Goal: Find specific page/section: Find specific page/section

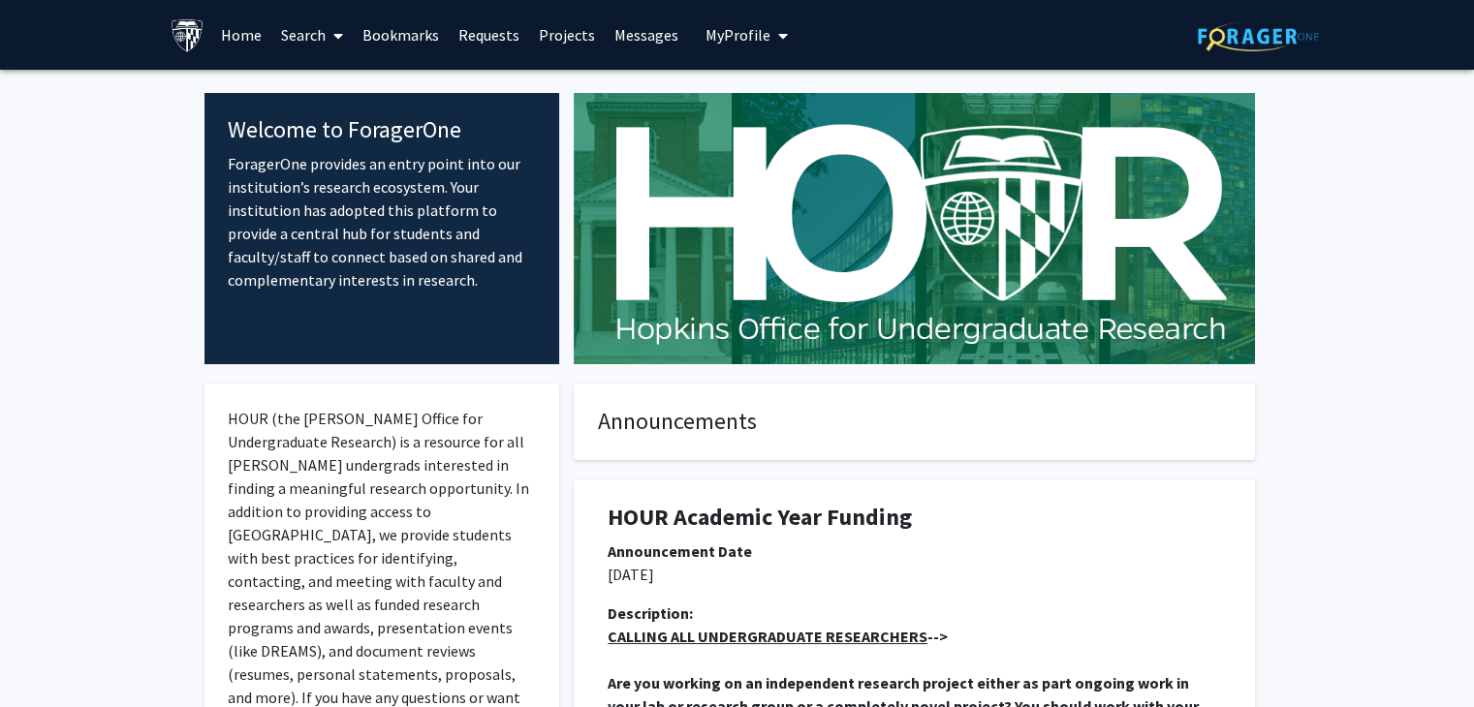
click at [491, 38] on link "Requests" at bounding box center [489, 35] width 80 height 68
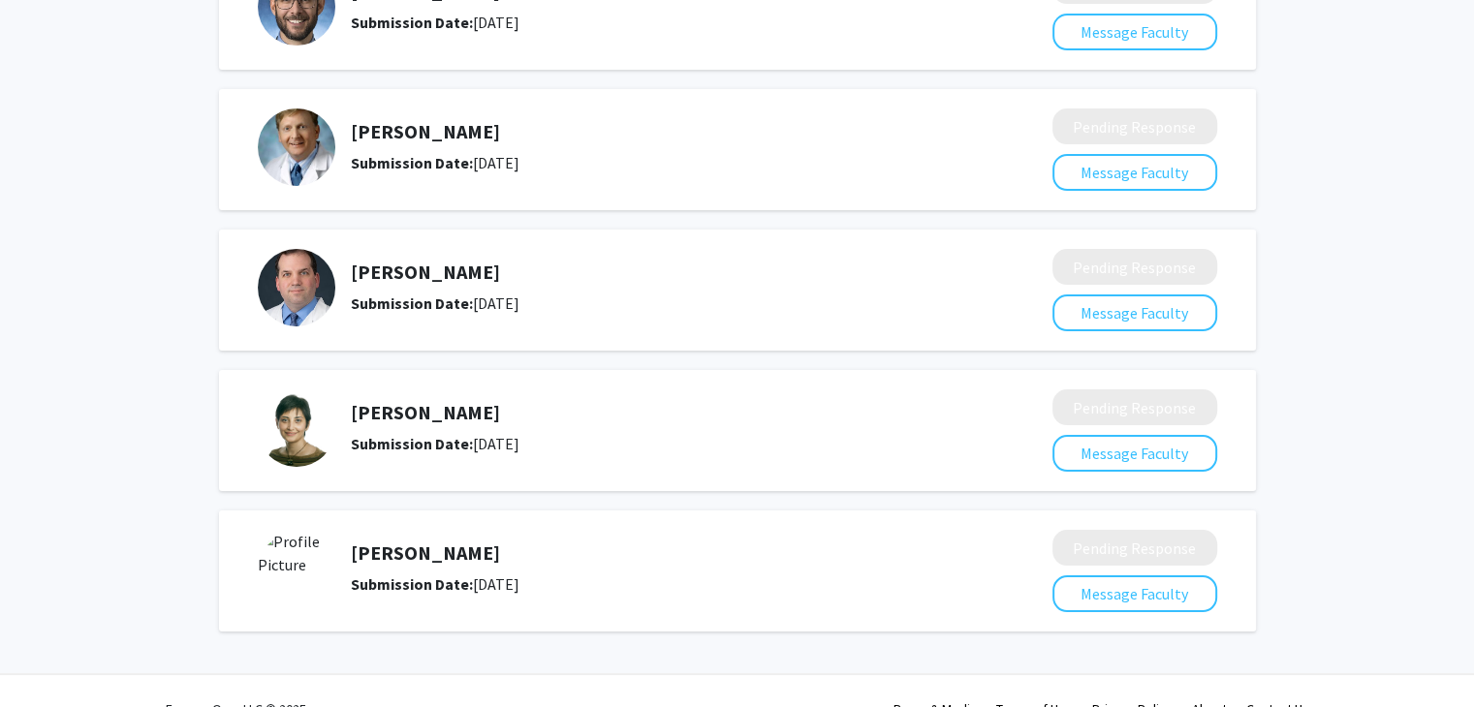
scroll to position [255, 0]
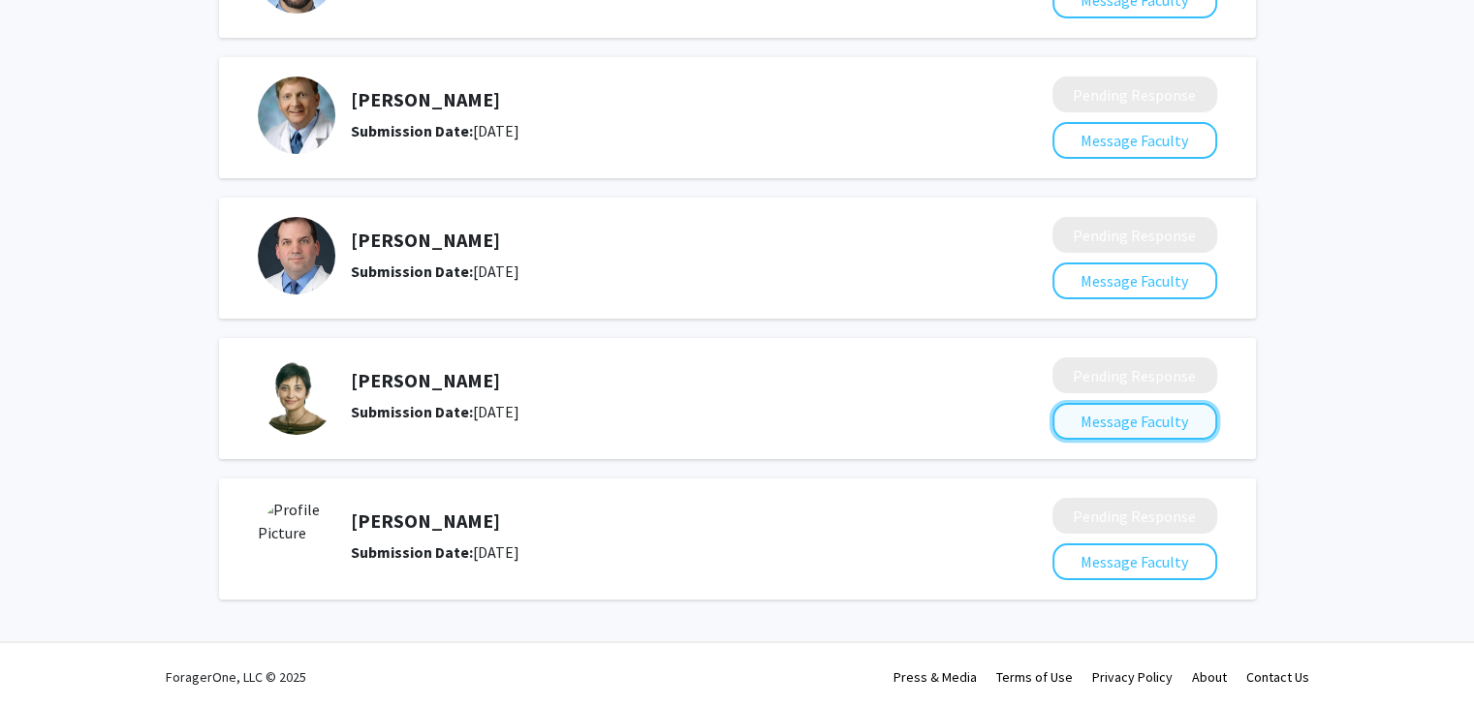
click at [1110, 428] on button "Message Faculty" at bounding box center [1134, 421] width 165 height 37
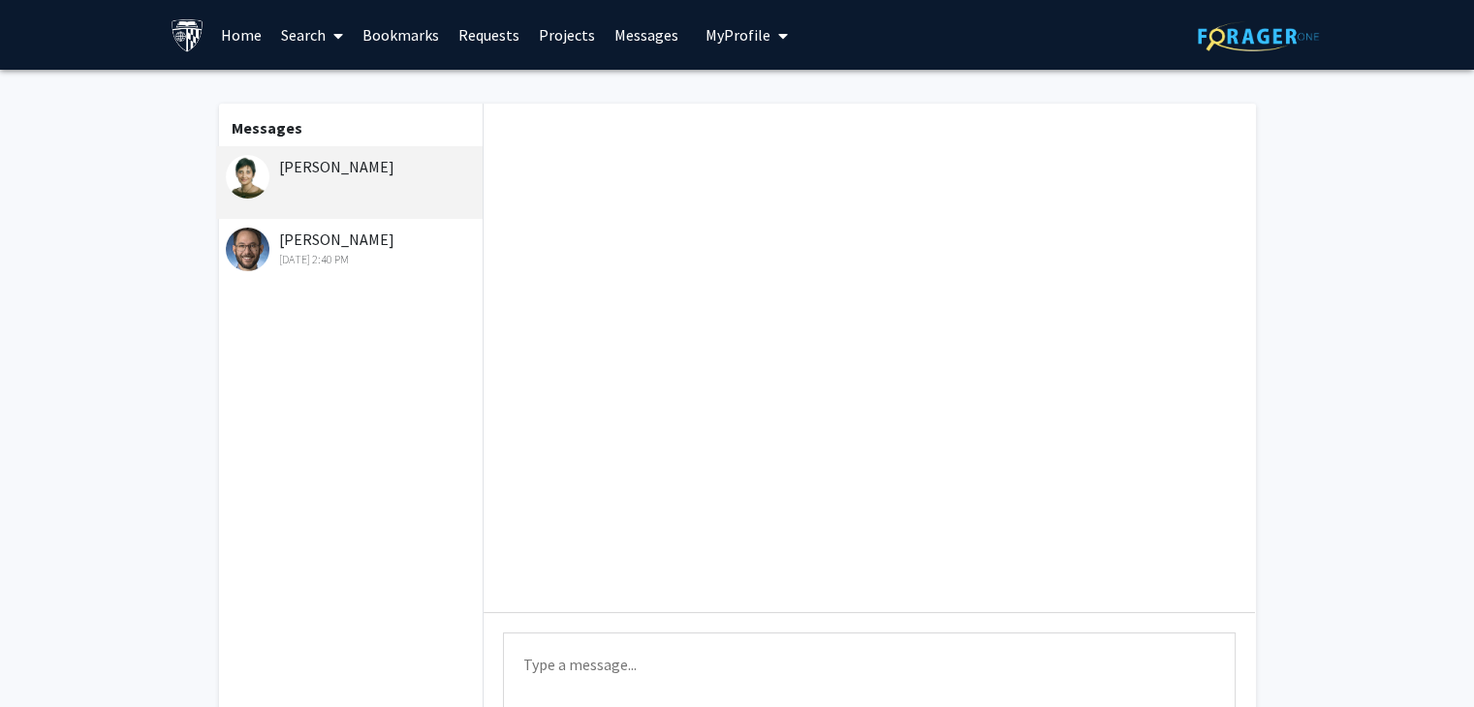
click at [487, 30] on link "Requests" at bounding box center [489, 35] width 80 height 68
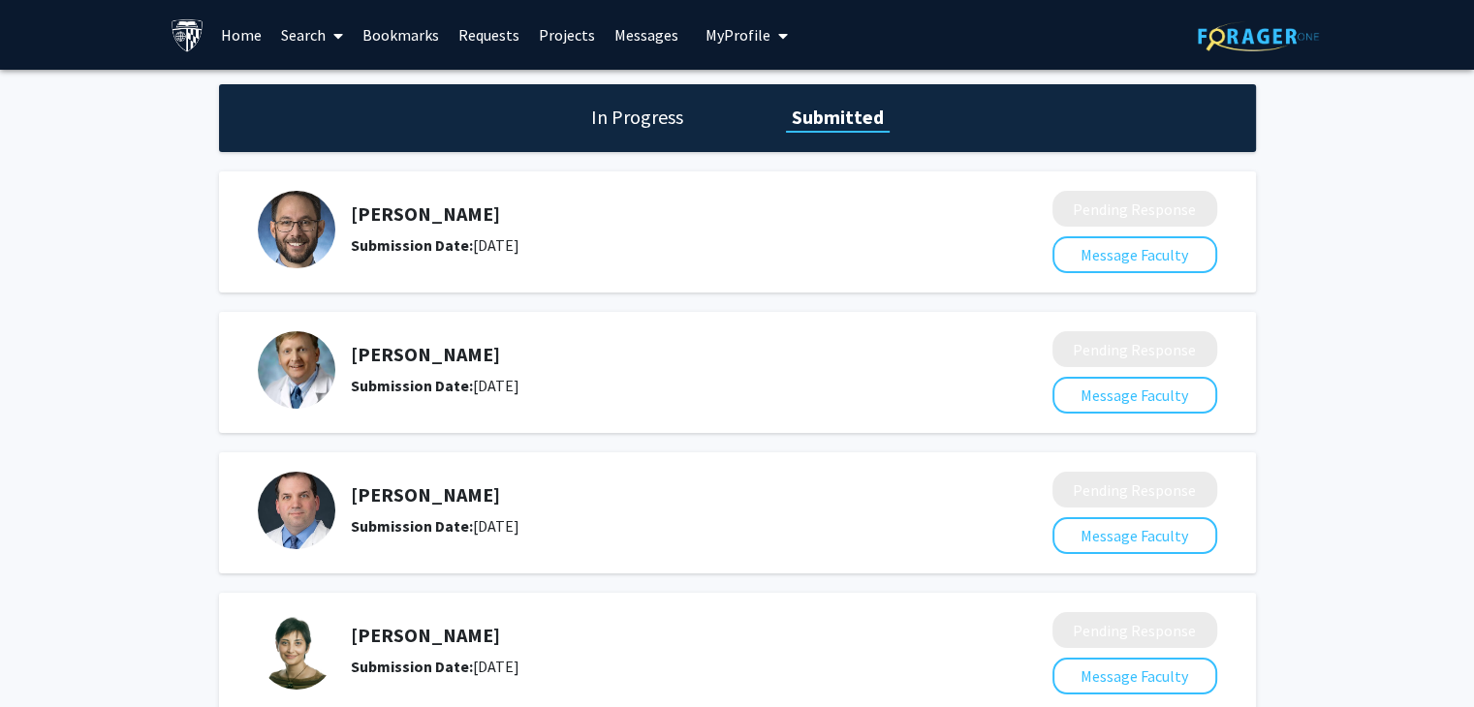
click at [652, 125] on h1 "In Progress" at bounding box center [637, 117] width 104 height 27
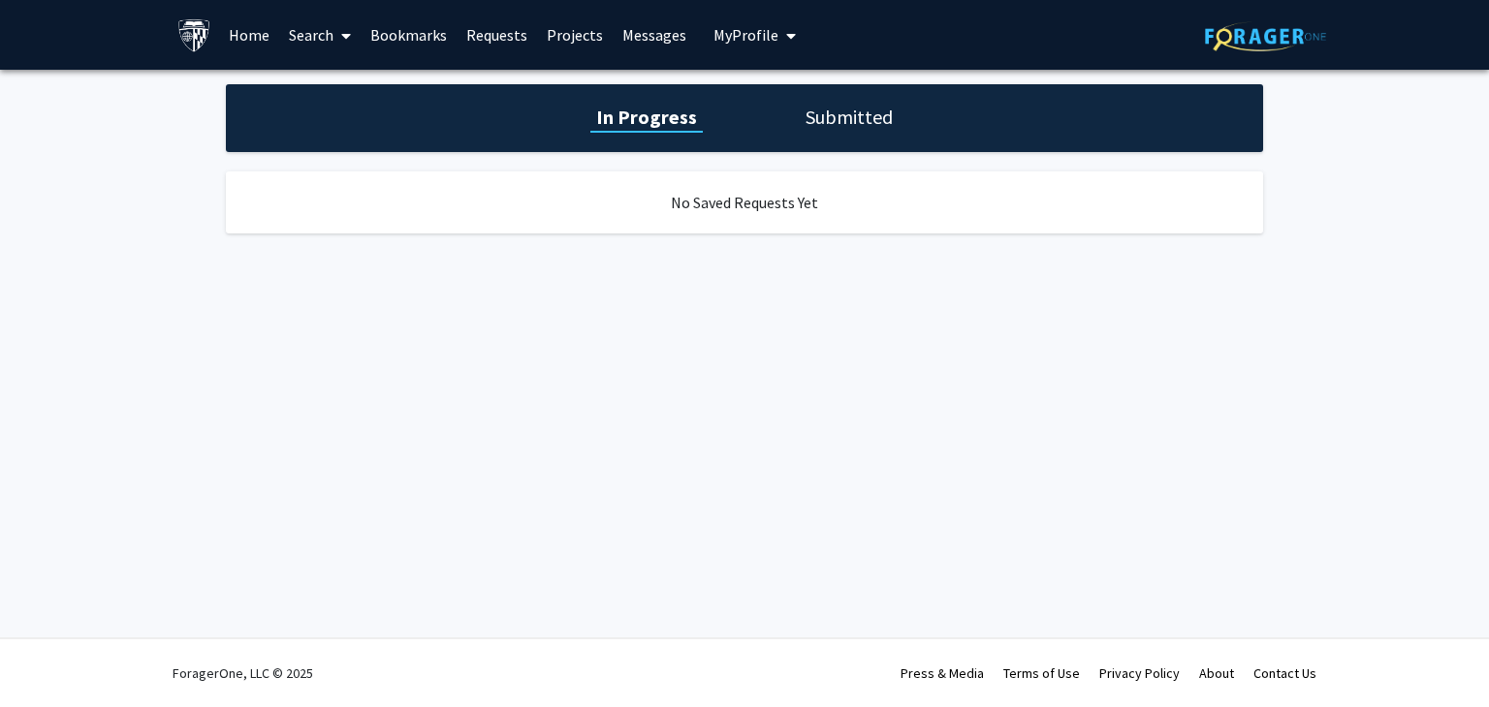
click at [838, 125] on h1 "Submitted" at bounding box center [849, 117] width 99 height 27
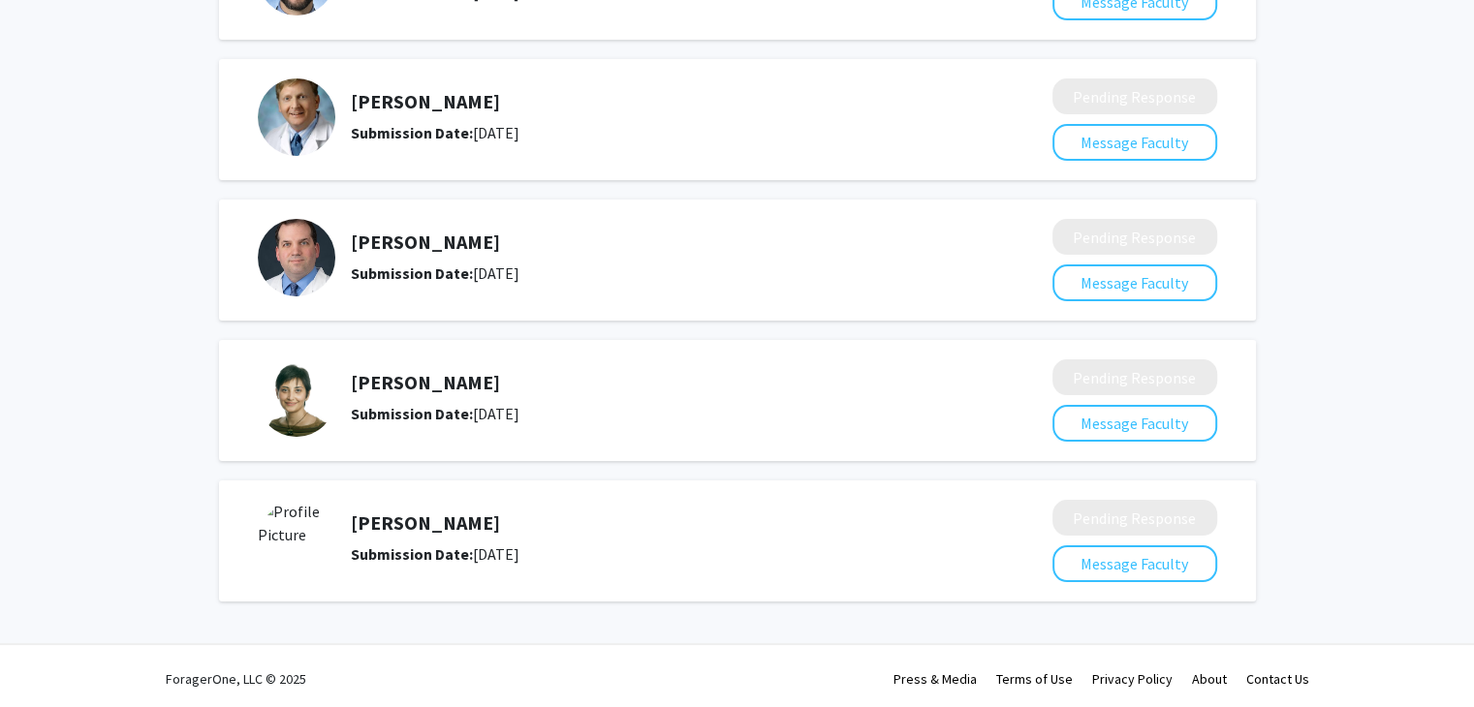
scroll to position [255, 0]
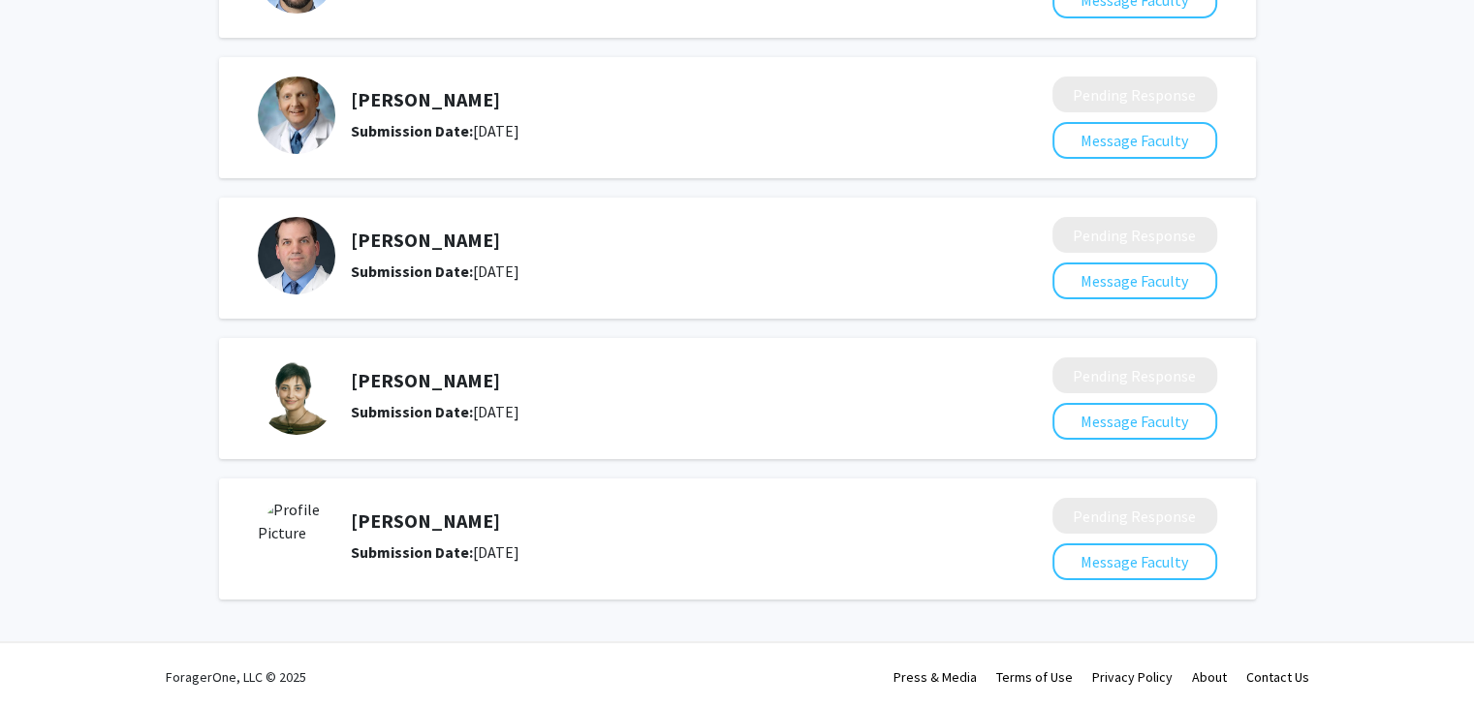
click at [538, 415] on div "Submission Date: [DATE]" at bounding box center [650, 411] width 599 height 23
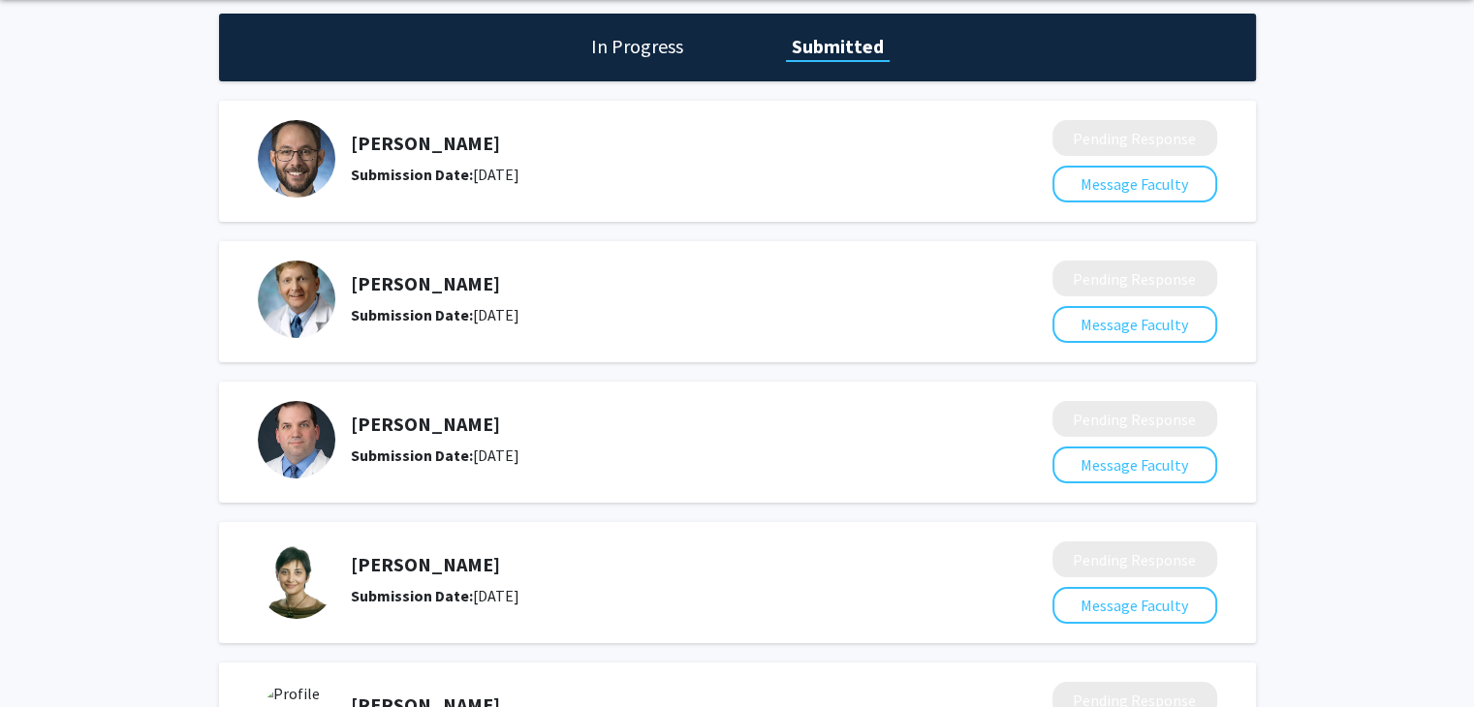
scroll to position [0, 0]
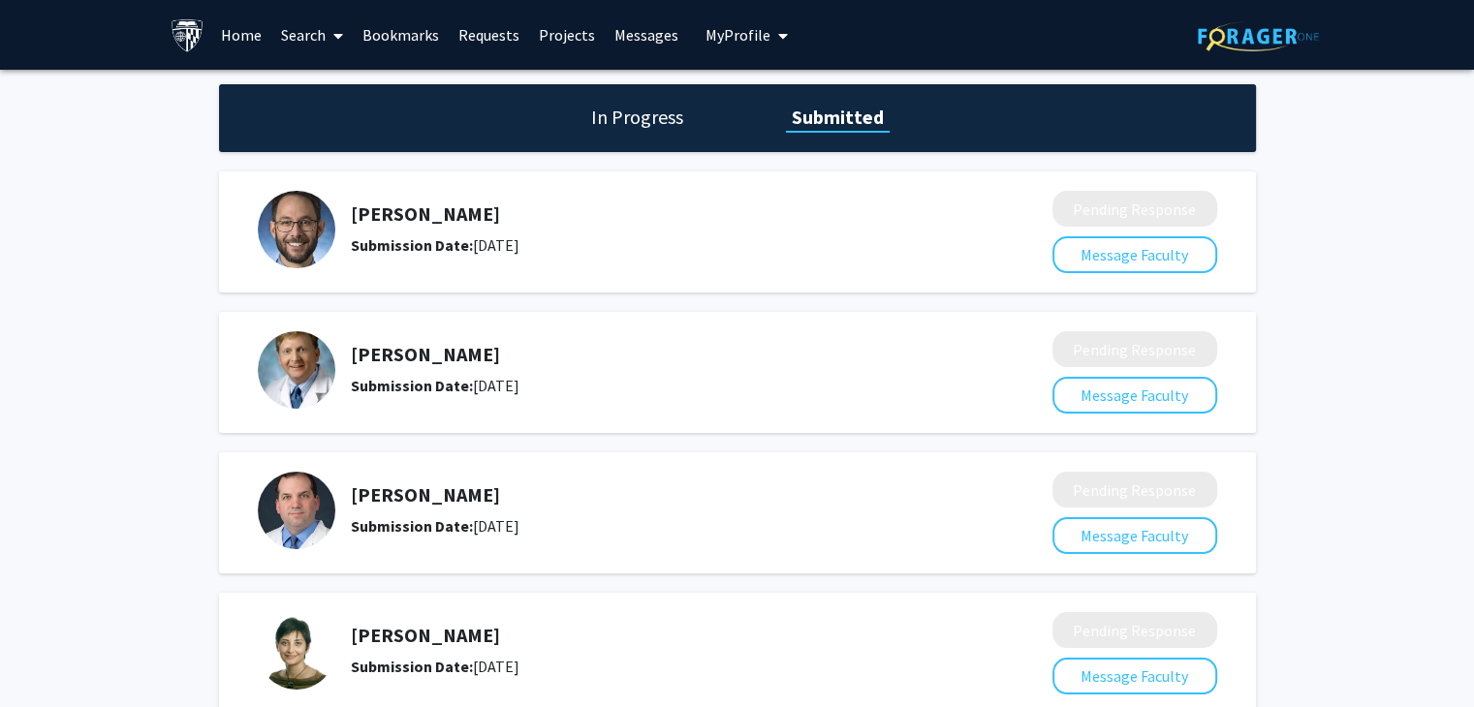
click at [258, 44] on link "Home" at bounding box center [241, 35] width 60 height 68
